Goal: Information Seeking & Learning: Learn about a topic

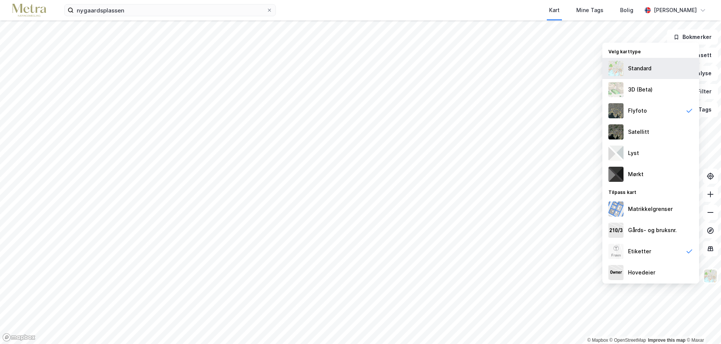
click at [620, 66] on img at bounding box center [616, 68] width 15 height 15
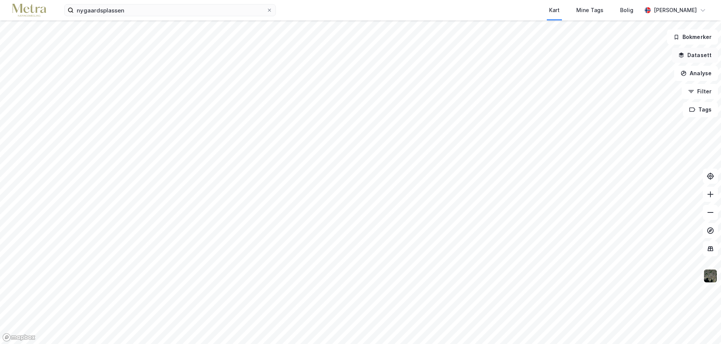
click at [690, 56] on button "Datasett" at bounding box center [695, 55] width 46 height 15
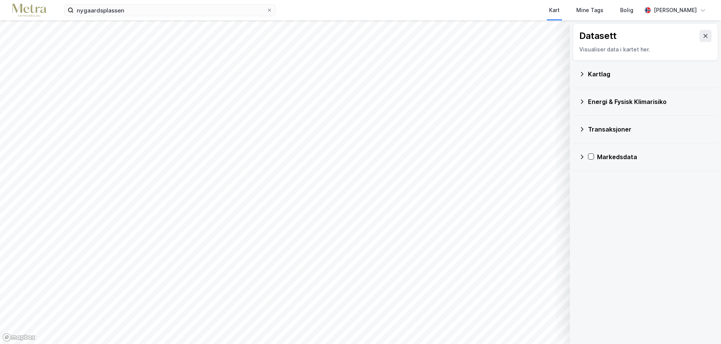
click at [582, 71] on icon at bounding box center [582, 74] width 6 height 6
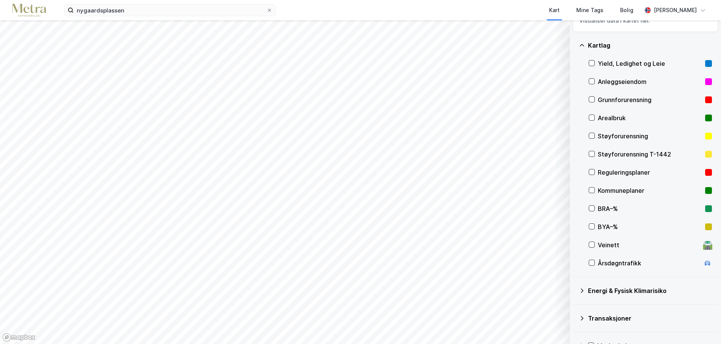
scroll to position [10, 0]
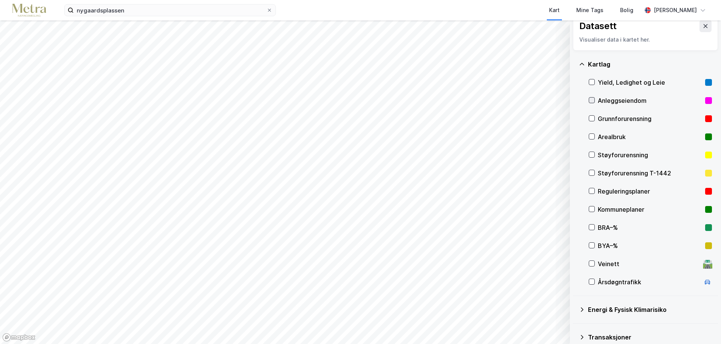
click at [592, 101] on icon at bounding box center [592, 100] width 4 height 3
click at [531, 324] on button "Vis" at bounding box center [531, 324] width 63 height 12
click at [522, 324] on button "Lukk" at bounding box center [510, 324] width 104 height 12
click at [592, 99] on icon at bounding box center [591, 100] width 5 height 5
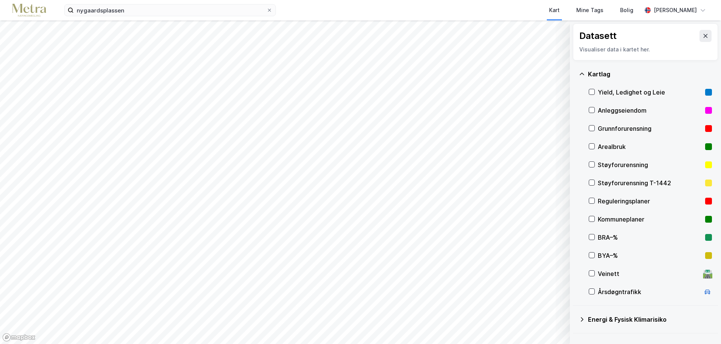
click at [704, 34] on button at bounding box center [706, 36] width 12 height 12
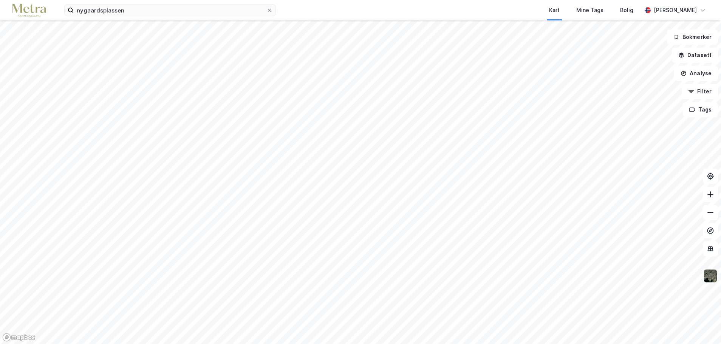
click at [713, 279] on img at bounding box center [710, 276] width 14 height 14
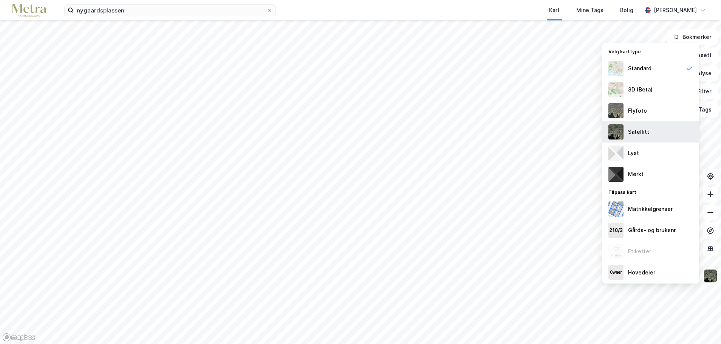
click at [619, 127] on img at bounding box center [616, 131] width 15 height 15
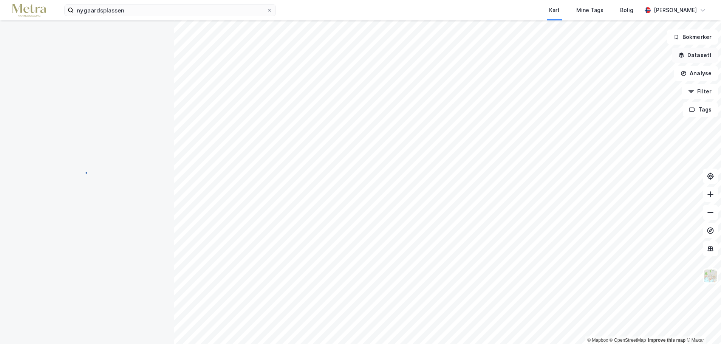
click at [685, 57] on icon "button" at bounding box center [682, 55] width 6 height 6
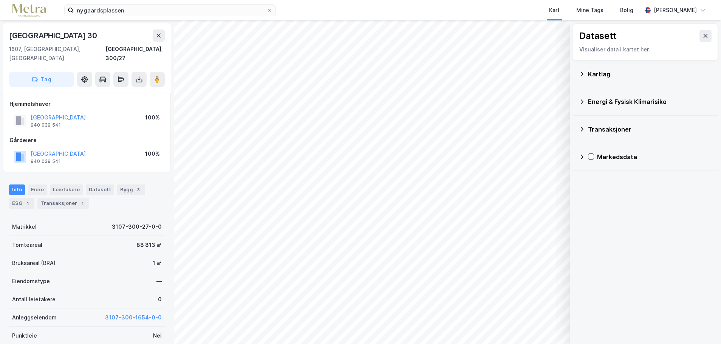
click at [584, 73] on icon at bounding box center [582, 74] width 6 height 6
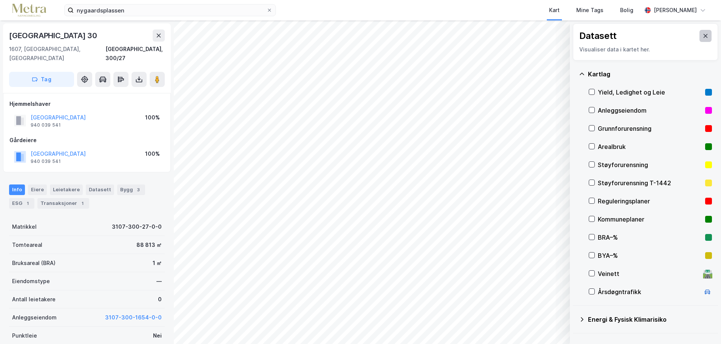
click at [704, 37] on icon at bounding box center [706, 36] width 4 height 4
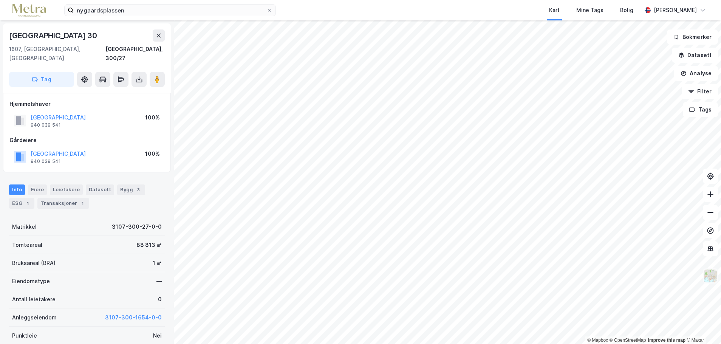
click at [711, 276] on img at bounding box center [710, 276] width 14 height 14
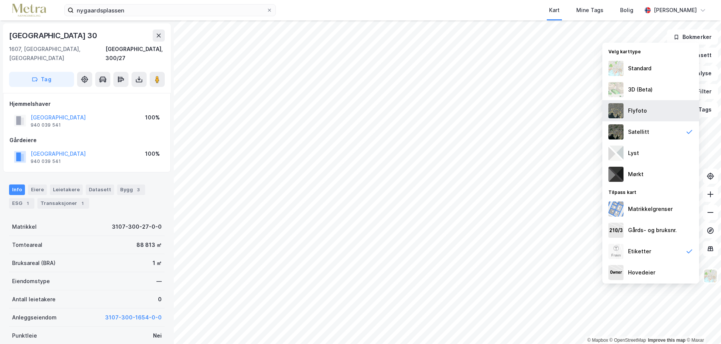
click at [636, 112] on div "Flyfoto" at bounding box center [637, 110] width 19 height 9
